Goal: Transaction & Acquisition: Purchase product/service

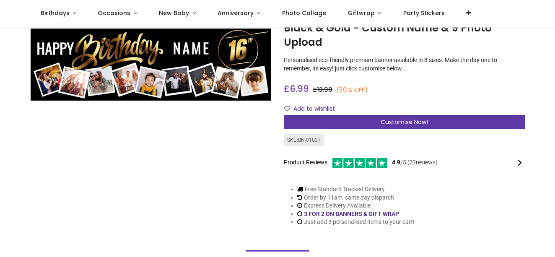
scroll to position [36, 0]
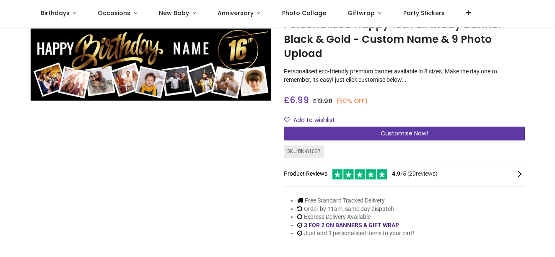
click at [389, 132] on span "Customise Now!" at bounding box center [404, 133] width 47 height 8
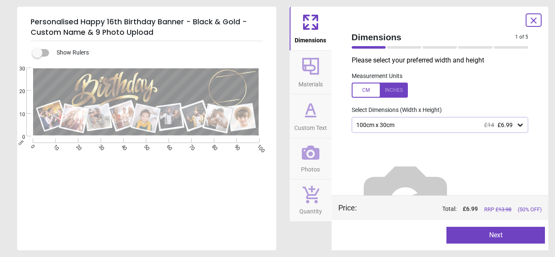
click at [487, 234] on button "Next" at bounding box center [495, 235] width 98 height 17
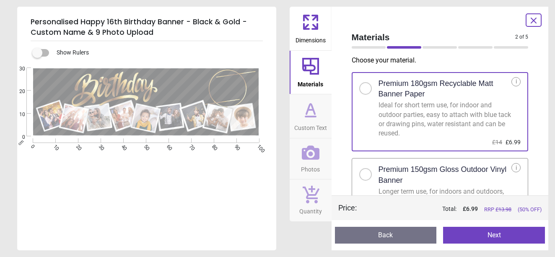
scroll to position [19, 0]
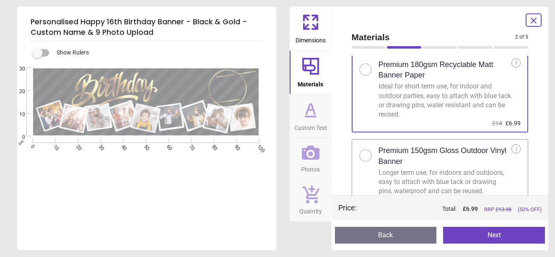
click at [487, 233] on button "Next" at bounding box center [494, 235] width 102 height 17
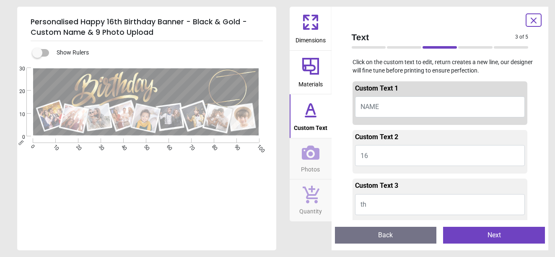
click at [375, 106] on span "NAME" at bounding box center [369, 107] width 18 height 8
click at [371, 152] on button "16" at bounding box center [440, 155] width 170 height 21
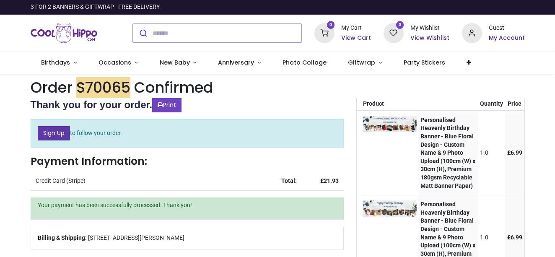
click at [65, 134] on link "Sign Up" at bounding box center [54, 133] width 32 height 14
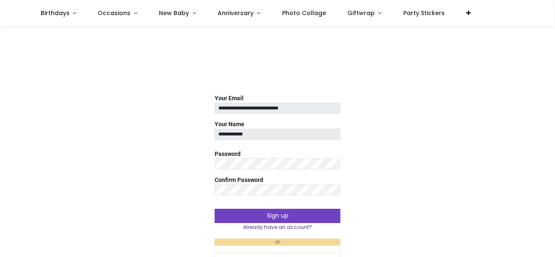
scroll to position [8, 0]
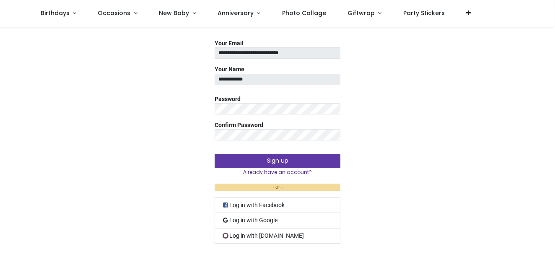
click at [272, 162] on button "Sign up" at bounding box center [278, 161] width 126 height 14
click at [277, 160] on button "Sign up" at bounding box center [278, 161] width 126 height 14
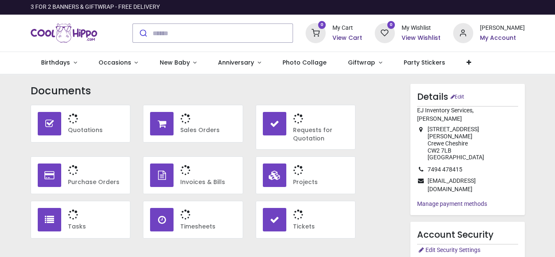
type input "**********"
click at [511, 34] on h6 "My Account" at bounding box center [502, 38] width 45 height 8
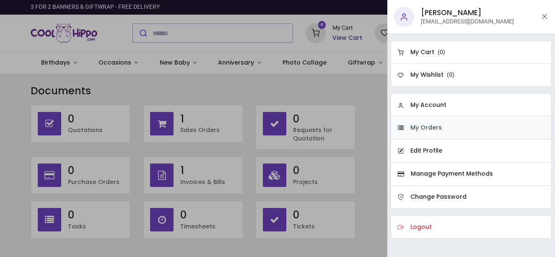
click at [432, 129] on h6 "My Orders" at bounding box center [425, 128] width 31 height 8
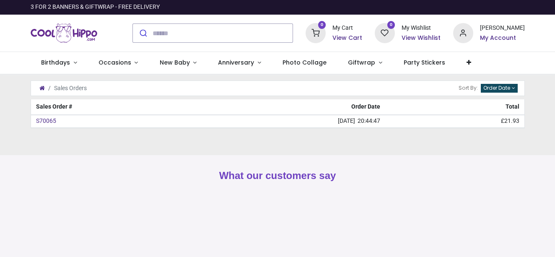
type input "**********"
click at [352, 31] on div "My Cart" at bounding box center [347, 28] width 30 height 8
click at [325, 35] on icon at bounding box center [316, 33] width 20 height 20
click at [332, 85] on div at bounding box center [277, 128] width 555 height 257
click at [100, 11] on div "3 FOR 2 BANNERS & GIFTWRAP - FREE DELIVERY" at bounding box center [95, 7] width 129 height 8
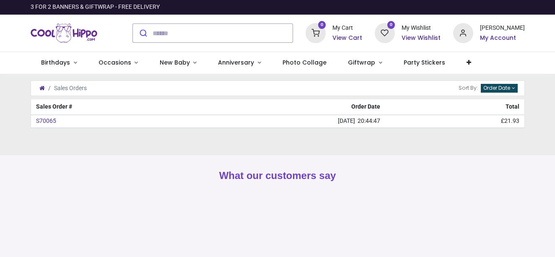
click at [100, 11] on div "3 FOR 2 BANNERS & GIFTWRAP - FREE DELIVERY" at bounding box center [95, 7] width 129 height 8
click at [137, 10] on div "3 FOR 2 BANNERS & GIFTWRAP - FREE DELIVERY" at bounding box center [95, 7] width 129 height 8
click at [172, 31] on input "search" at bounding box center [223, 33] width 140 height 18
click at [88, 8] on div "3 FOR 2 BANNERS & GIFTWRAP - FREE DELIVERY" at bounding box center [95, 7] width 129 height 8
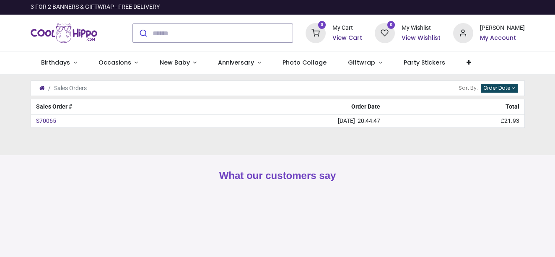
click at [160, 8] on div "3 FOR 2 BANNERS & GIFTWRAP - FREE DELIVERY" at bounding box center [95, 7] width 129 height 8
